Goal: Information Seeking & Learning: Learn about a topic

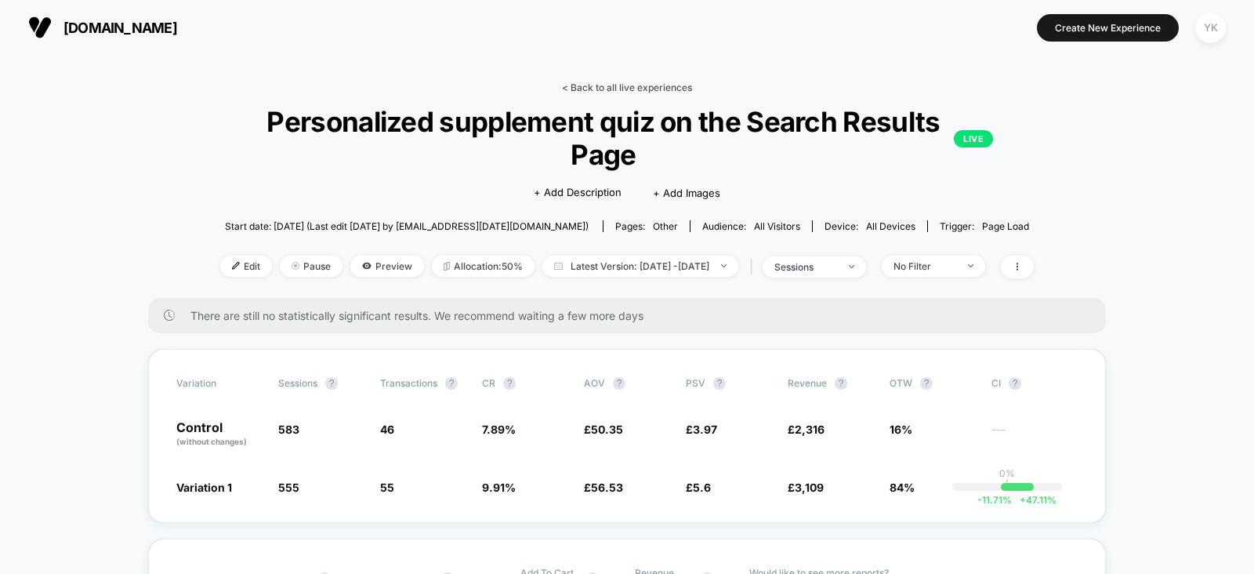
click at [647, 86] on link "< Back to all live experiences" at bounding box center [627, 88] width 130 height 12
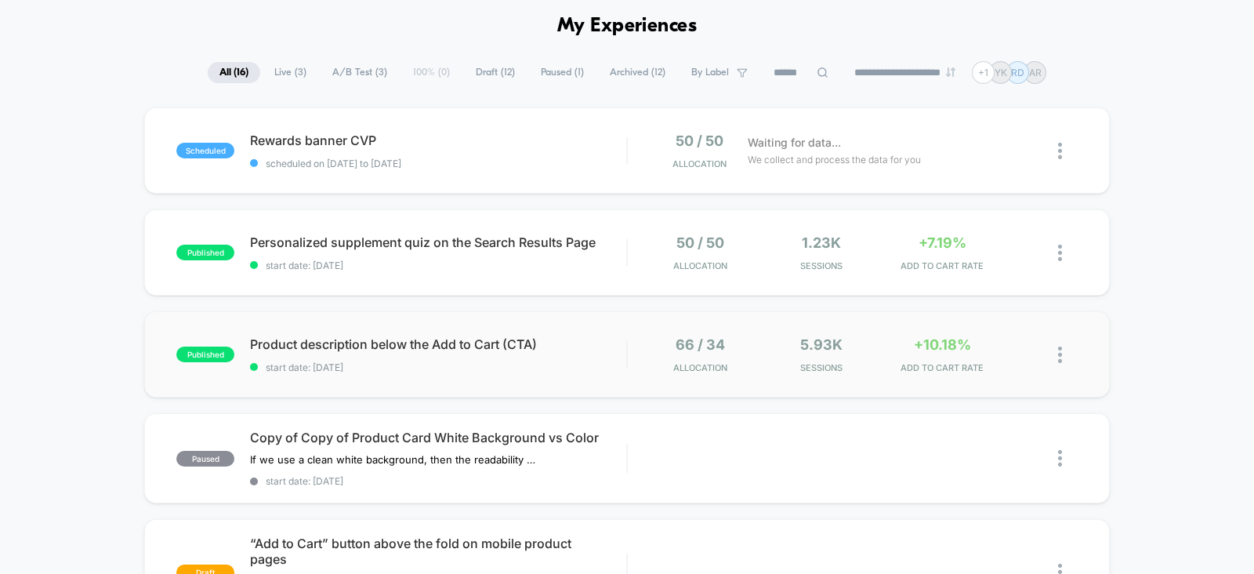
scroll to position [64, 0]
click at [961, 357] on div "+10.18% ADD TO CART RATE" at bounding box center [943, 353] width 114 height 37
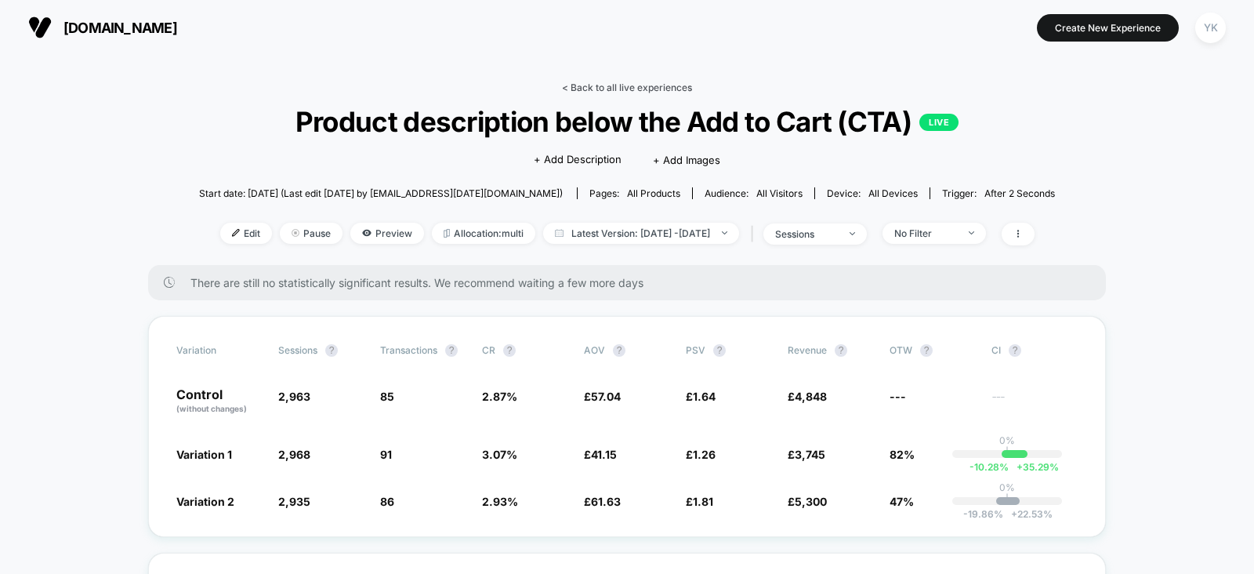
click at [646, 84] on link "< Back to all live experiences" at bounding box center [627, 88] width 130 height 12
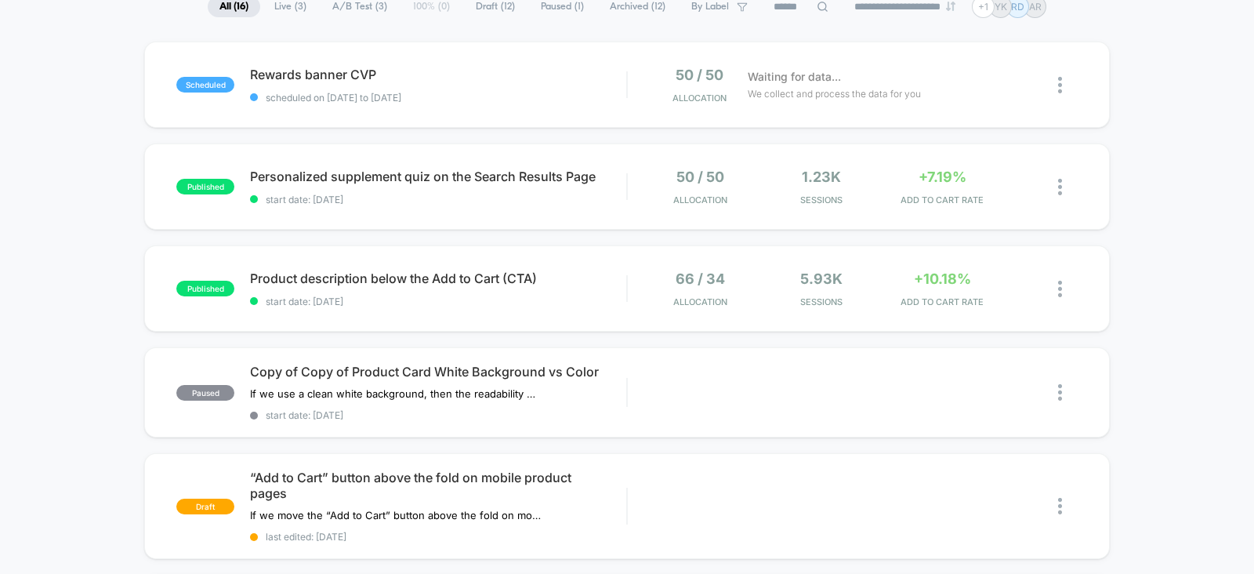
scroll to position [132, 0]
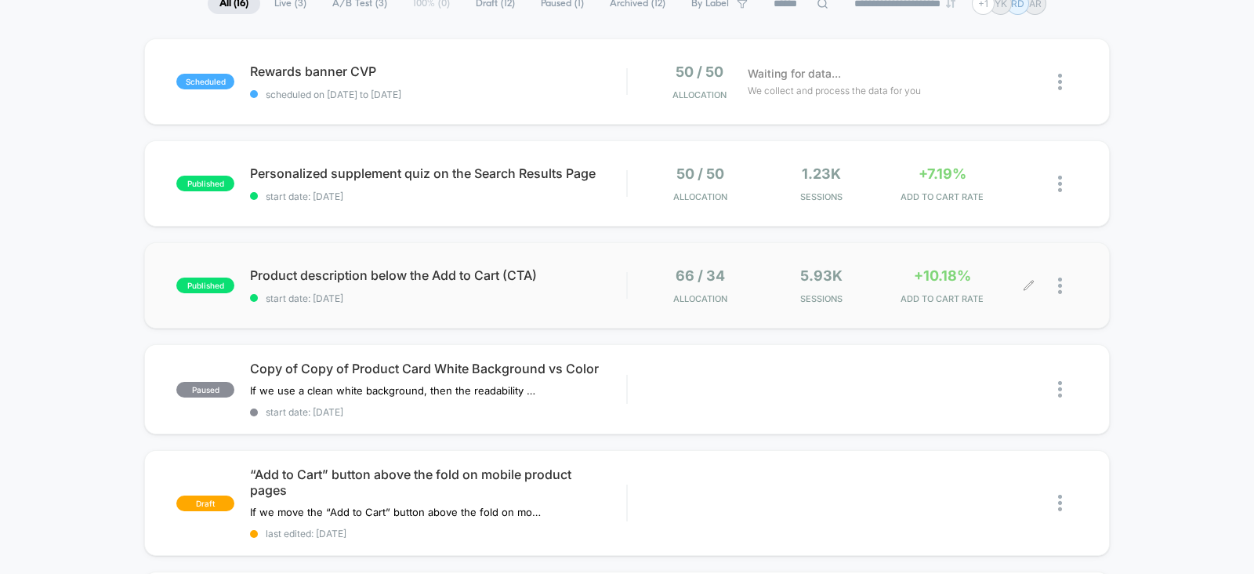
click at [892, 292] on div "+10.18% ADD TO CART RATE" at bounding box center [943, 285] width 114 height 37
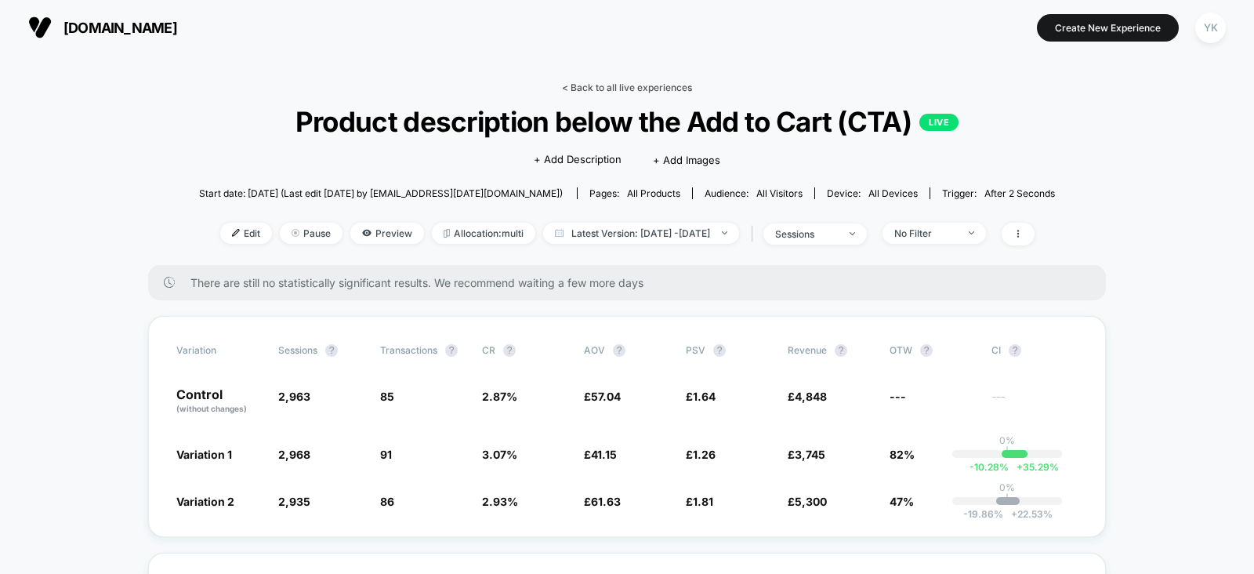
click at [592, 88] on link "< Back to all live experiences" at bounding box center [627, 88] width 130 height 12
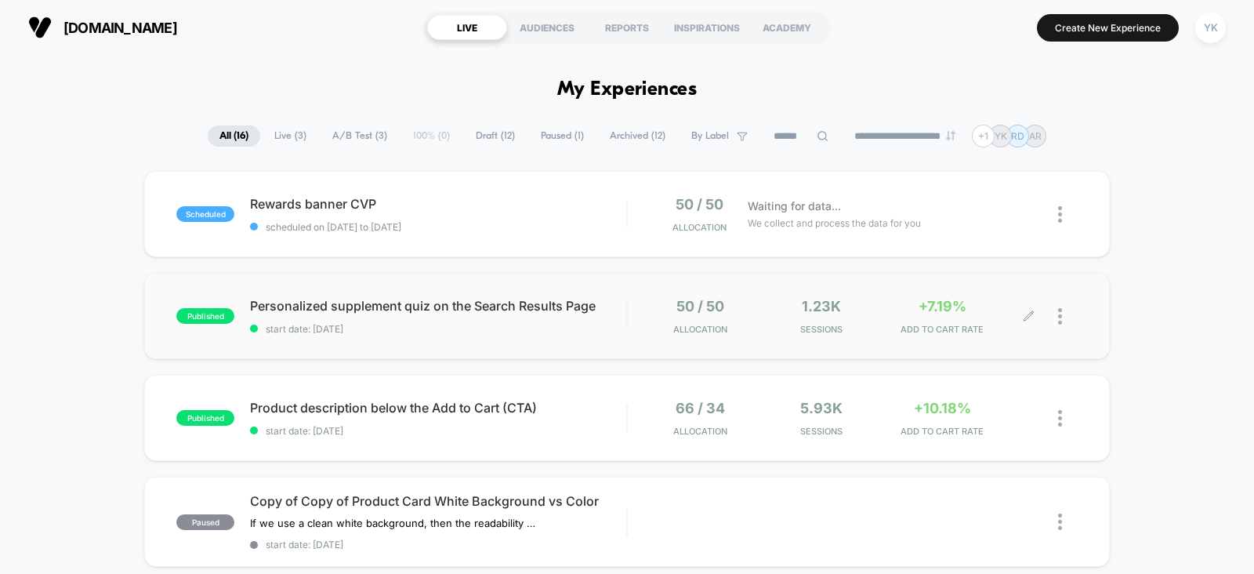
click at [873, 318] on div "1.23k Sessions" at bounding box center [821, 316] width 114 height 37
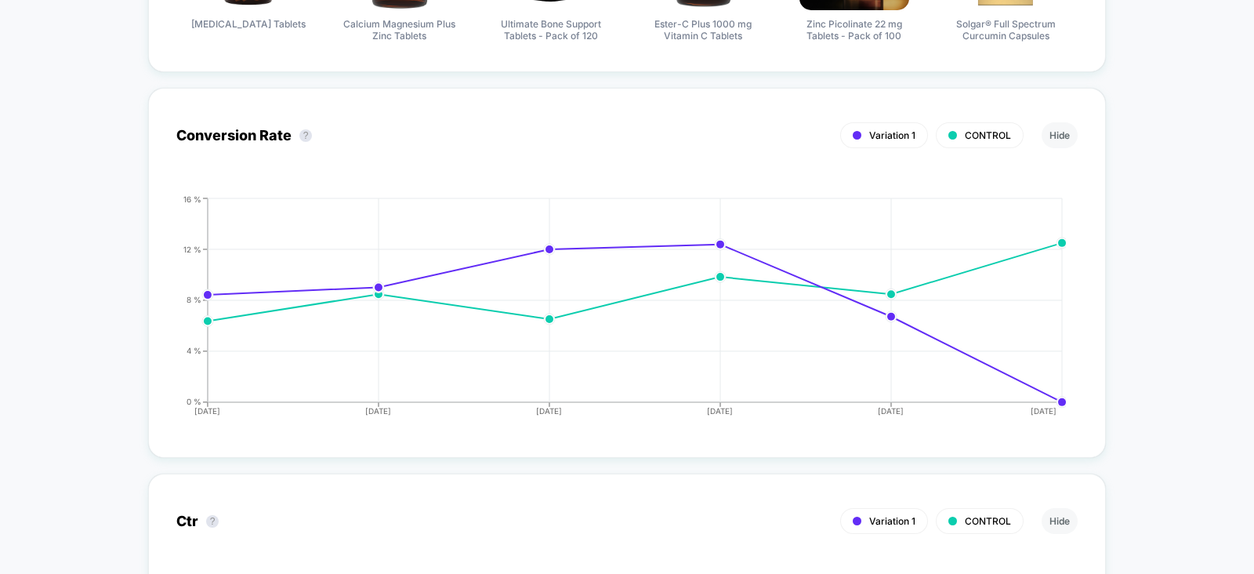
scroll to position [1528, 0]
